Goal: Find specific page/section: Locate item on page

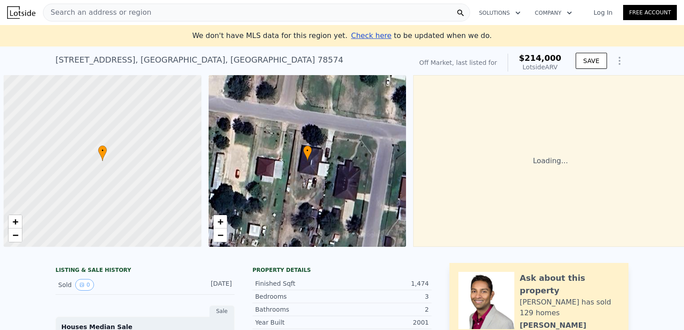
scroll to position [0, 4]
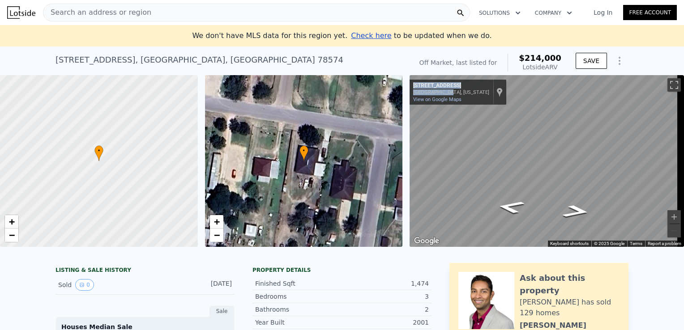
drag, startPoint x: 415, startPoint y: 85, endPoint x: 449, endPoint y: 92, distance: 34.8
click at [449, 92] on div "[STREET_ADDRESS][GEOGRAPHIC_DATA][US_STATE][STREET_ADDRESS]" at bounding box center [458, 88] width 90 height 13
click at [380, 51] on div "[STREET_ADDRESS] No sales on record (~ARV $214k )" at bounding box center [232, 62] width 353 height 25
click at [425, 99] on link "View on Google Maps" at bounding box center [437, 100] width 48 height 6
click at [154, 8] on div "Search an address or region" at bounding box center [256, 13] width 427 height 18
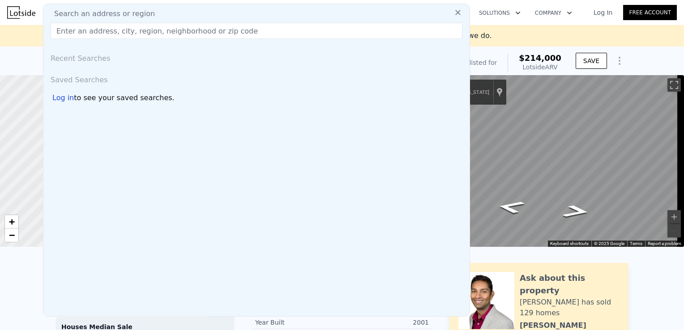
click at [147, 13] on div "Search an address or region" at bounding box center [256, 14] width 419 height 11
click at [146, 28] on input "text" at bounding box center [257, 31] width 412 height 16
paste input "[STREET_ADDRESS][US_STATE]"
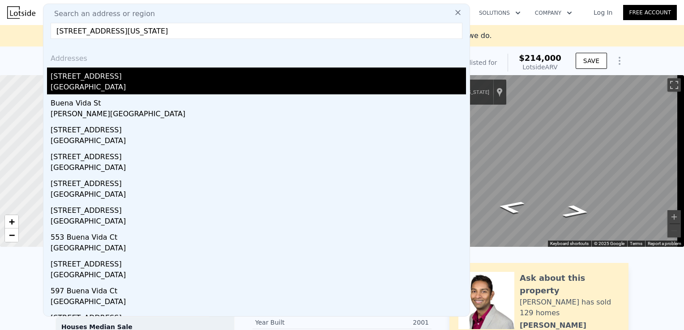
type input "[STREET_ADDRESS][US_STATE]"
click at [166, 79] on div "[STREET_ADDRESS]" at bounding box center [258, 75] width 415 height 14
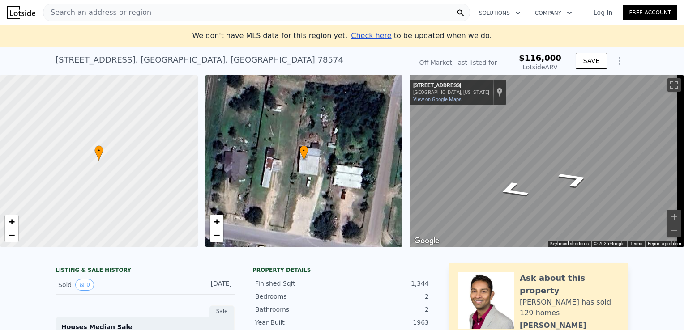
click at [362, 124] on div "• + − • + − ← Move left → Move right ↑ Move up ↓ Move down + Zoom in - Zoom out…" at bounding box center [342, 161] width 684 height 172
click at [548, 155] on icon "Go South, Buena Fe St" at bounding box center [552, 150] width 62 height 25
click at [548, 151] on icon "Go South, Buena Fe St" at bounding box center [552, 150] width 62 height 25
click at [544, 145] on icon "Go South, Buena Fe St" at bounding box center [552, 150] width 62 height 25
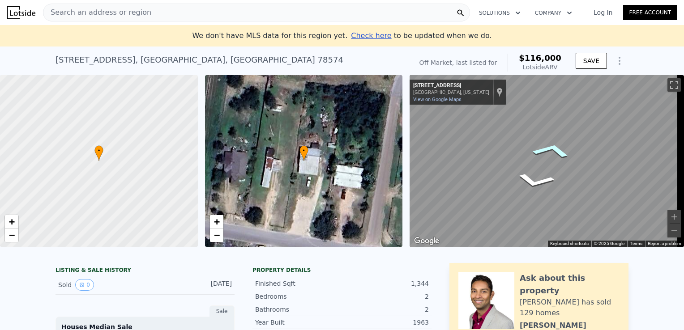
click at [544, 145] on icon "Go South, Buena Fe St" at bounding box center [552, 150] width 62 height 25
click at [570, 160] on icon "Go South, Buena Vida St" at bounding box center [569, 163] width 65 height 29
click at [523, 145] on icon "Go West, Buena Vida St" at bounding box center [527, 146] width 67 height 30
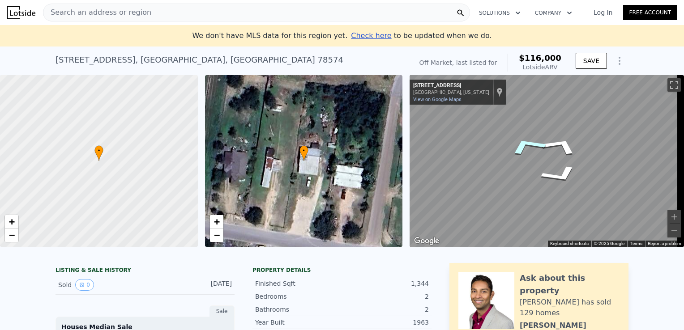
click at [525, 146] on icon "Go West, Buena Vida St" at bounding box center [527, 146] width 67 height 30
click at [548, 177] on icon "Go South, Buena Fe St" at bounding box center [535, 179] width 61 height 30
click at [548, 177] on icon "Go South, Buena Fe St" at bounding box center [538, 179] width 60 height 28
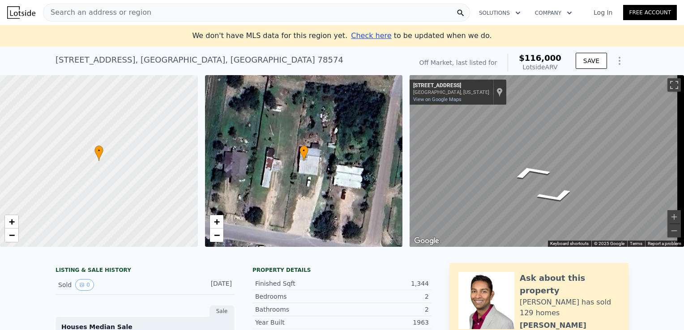
click at [537, 169] on icon "Go South, Buena Fe St" at bounding box center [531, 172] width 65 height 22
click at [548, 198] on icon "Go North, Buena Fe St" at bounding box center [556, 196] width 65 height 22
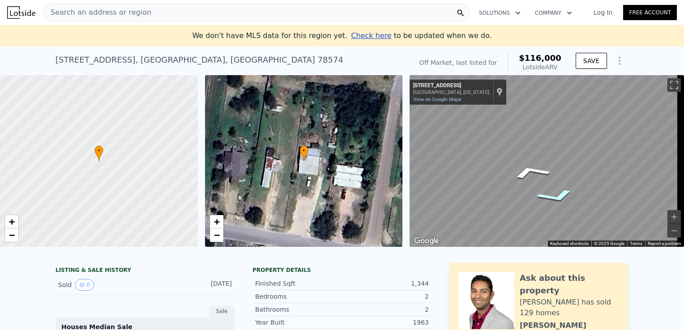
click at [548, 198] on icon "Go North, Buena Fe St" at bounding box center [556, 196] width 65 height 22
click at [553, 199] on icon "Go North, Buena Fe St" at bounding box center [555, 196] width 64 height 21
click at [553, 199] on icon "Go North, Buena Fe St" at bounding box center [550, 197] width 61 height 20
click at [553, 199] on icon "Go Northeast, Buena Fe St" at bounding box center [535, 197] width 62 height 21
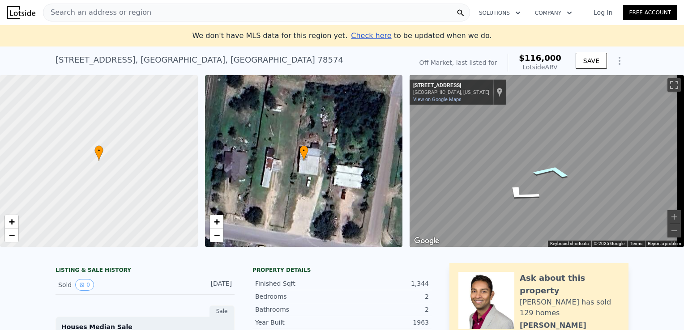
click at [561, 169] on icon "Go Southwest, Buena Fe St" at bounding box center [552, 172] width 62 height 21
click at [548, 169] on icon "Go South, Buena Fe St" at bounding box center [535, 172] width 61 height 20
click at [309, 167] on div "• + −" at bounding box center [304, 161] width 198 height 172
click at [219, 236] on span "−" at bounding box center [217, 235] width 6 height 11
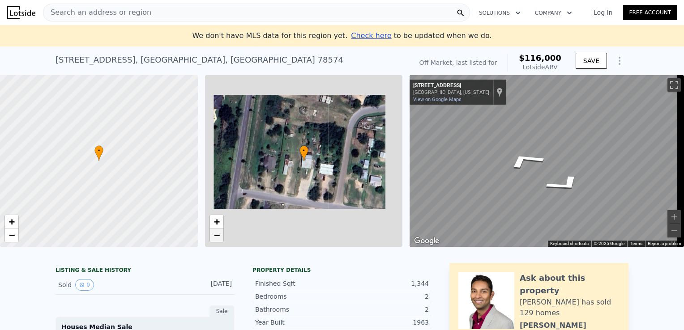
click at [219, 236] on span "−" at bounding box center [217, 235] width 6 height 11
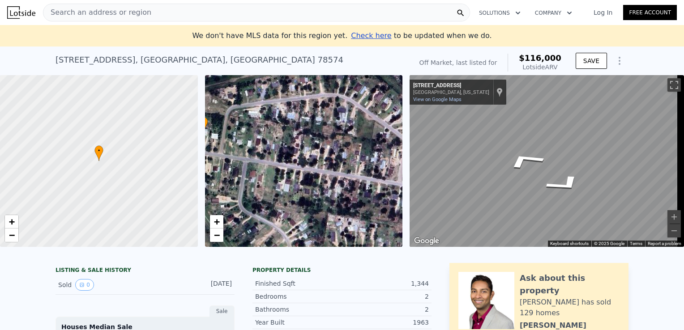
drag, startPoint x: 342, startPoint y: 218, endPoint x: 241, endPoint y: 189, distance: 104.3
click at [241, 189] on div "• + −" at bounding box center [304, 161] width 198 height 172
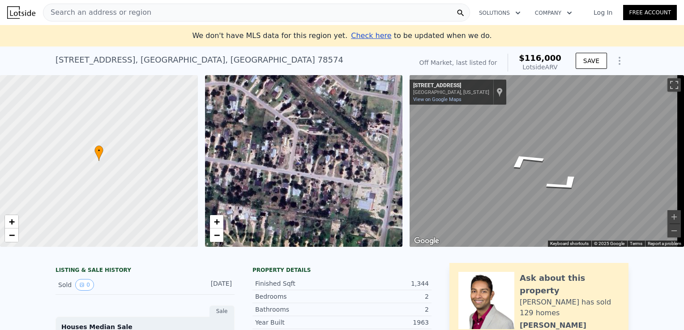
drag, startPoint x: 401, startPoint y: 201, endPoint x: 292, endPoint y: 190, distance: 109.9
click at [292, 190] on div "• + −" at bounding box center [304, 161] width 198 height 172
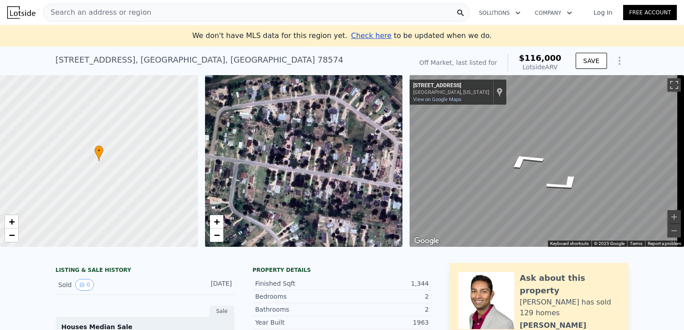
click at [462, 224] on div "• + − • + − ← Move left → Move right ↑ Move up ↓ Move down + Zoom in - Zoom out…" at bounding box center [342, 161] width 684 height 172
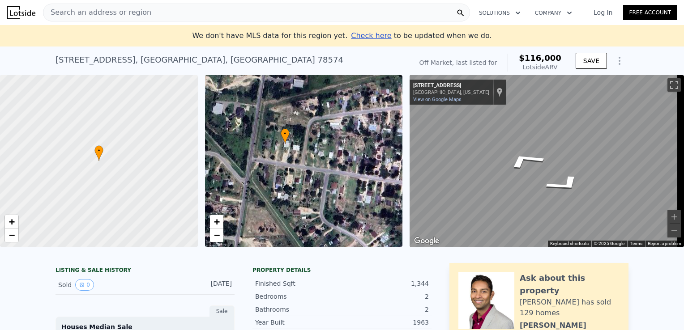
click at [453, 210] on div "• + − • + − ← Move left → Move right ↑ Move up ↓ Move down + Zoom in - Zoom out…" at bounding box center [342, 161] width 684 height 172
